Goal: Find specific page/section: Find specific page/section

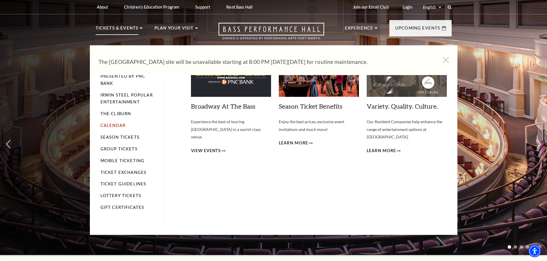
click at [109, 124] on link "Calendar" at bounding box center [112, 125] width 25 height 5
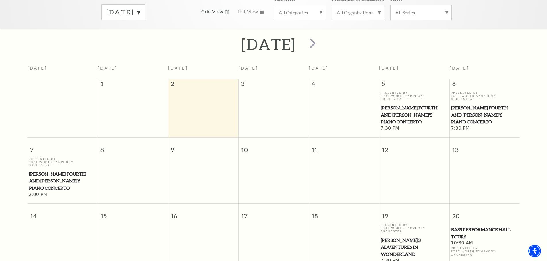
scroll to position [11, 0]
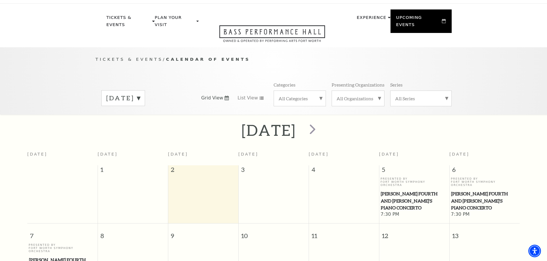
click at [140, 94] on label "[DATE]" at bounding box center [123, 98] width 34 height 9
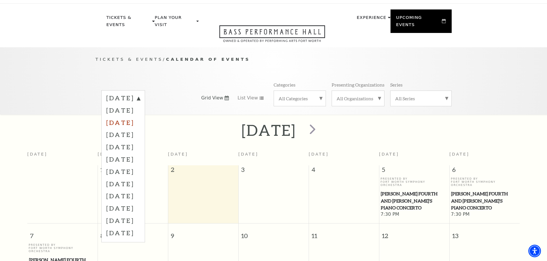
click at [140, 119] on label "[DATE]" at bounding box center [123, 122] width 34 height 12
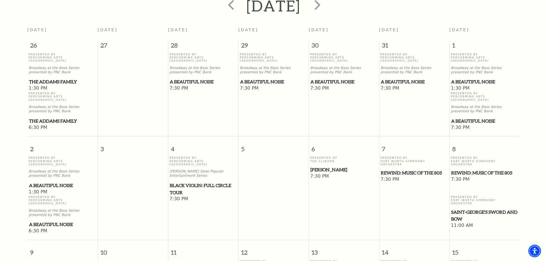
scroll to position [0, 0]
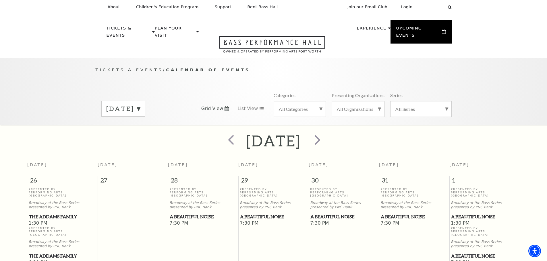
click at [140, 104] on label "[DATE]" at bounding box center [123, 108] width 34 height 9
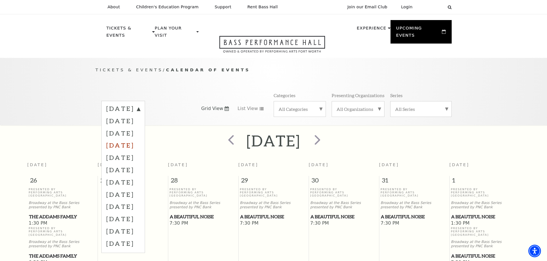
click at [140, 139] on label "[DATE]" at bounding box center [123, 145] width 34 height 12
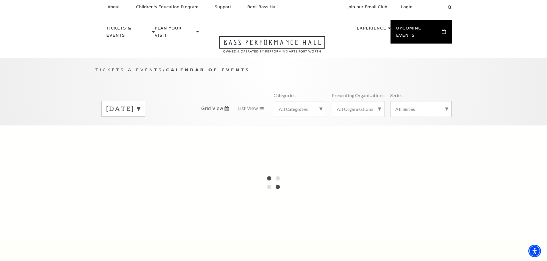
click at [297, 175] on div at bounding box center [273, 182] width 547 height 115
click at [332, 141] on div at bounding box center [273, 182] width 547 height 115
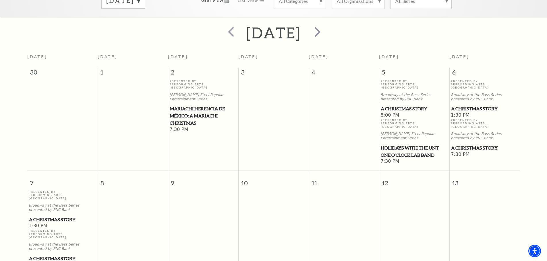
scroll to position [166, 0]
